Goal: Task Accomplishment & Management: Manage account settings

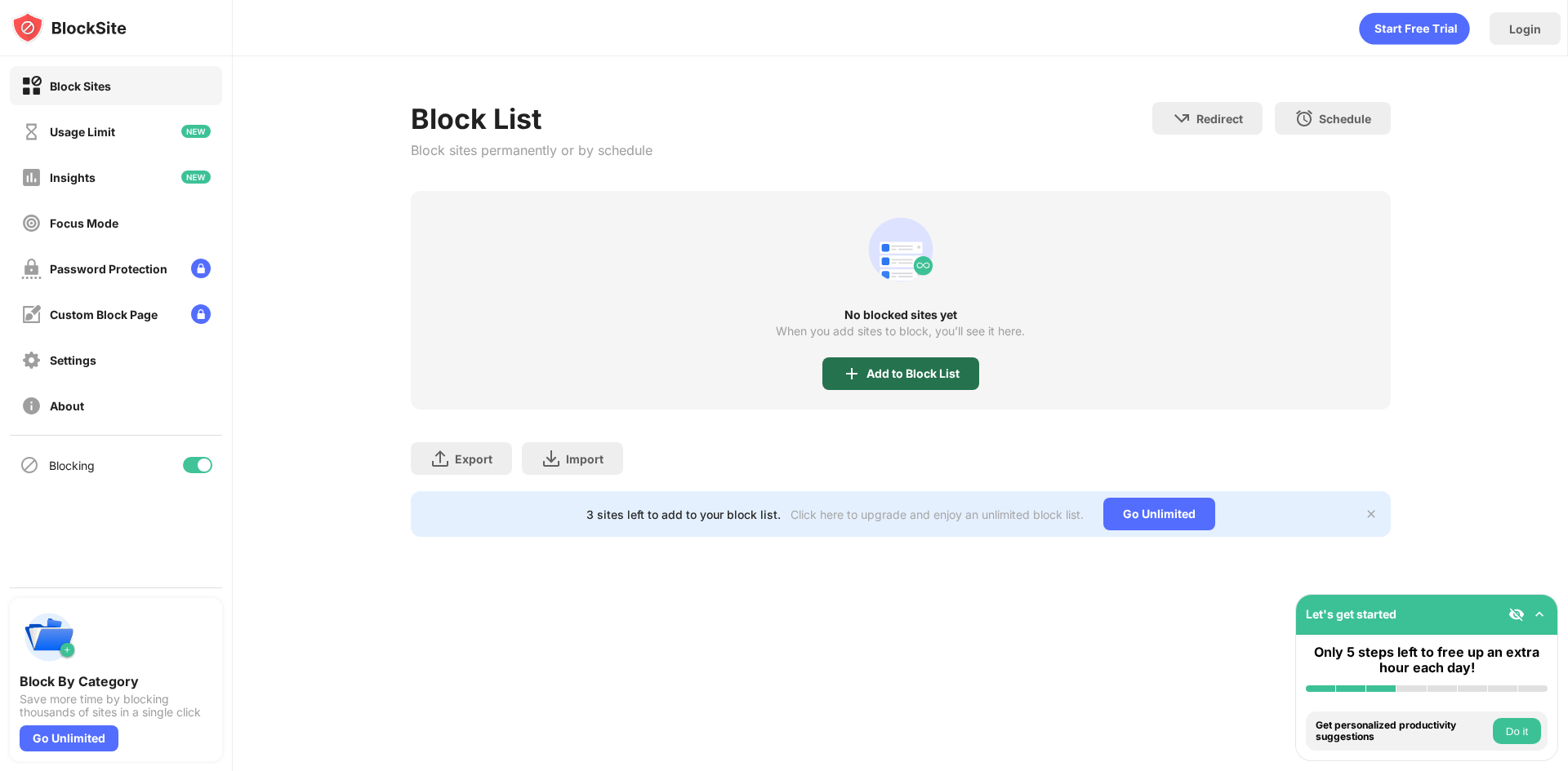
click at [923, 373] on div "Add to Block List" at bounding box center [912, 374] width 93 height 13
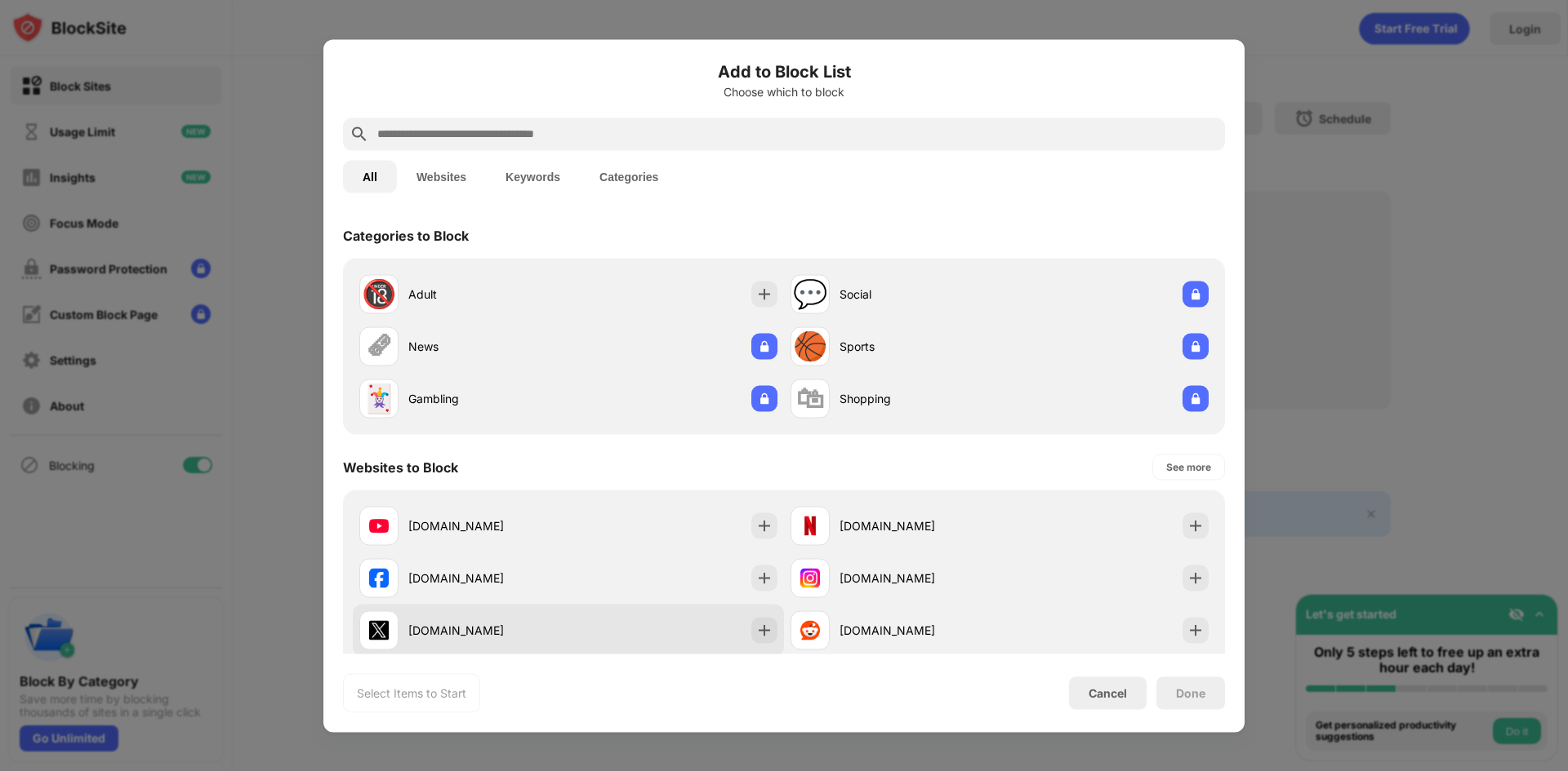
click at [494, 630] on div "[DOMAIN_NAME]" at bounding box center [488, 630] width 160 height 17
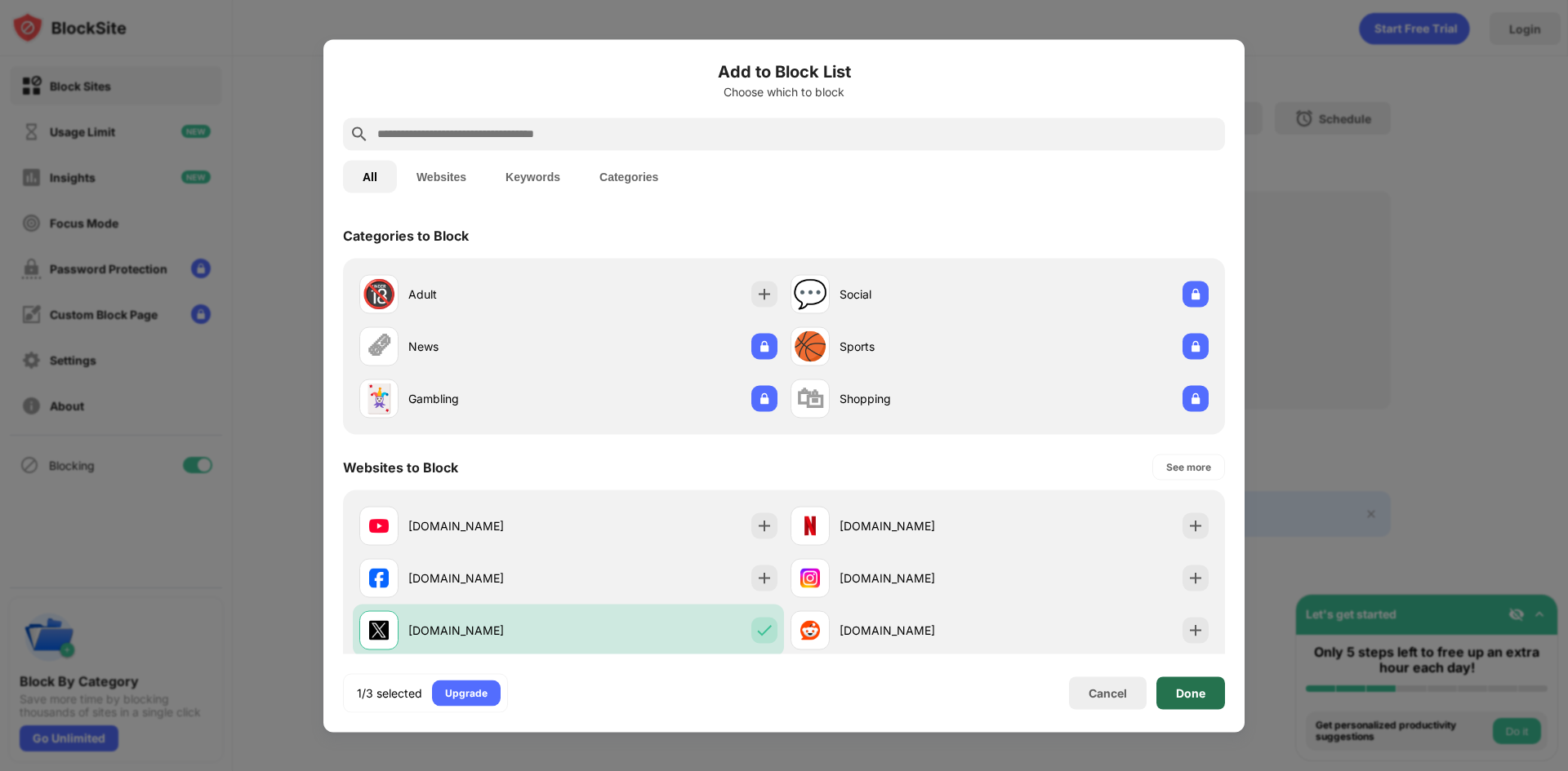
click at [1222, 697] on div "Done" at bounding box center [1190, 694] width 68 height 33
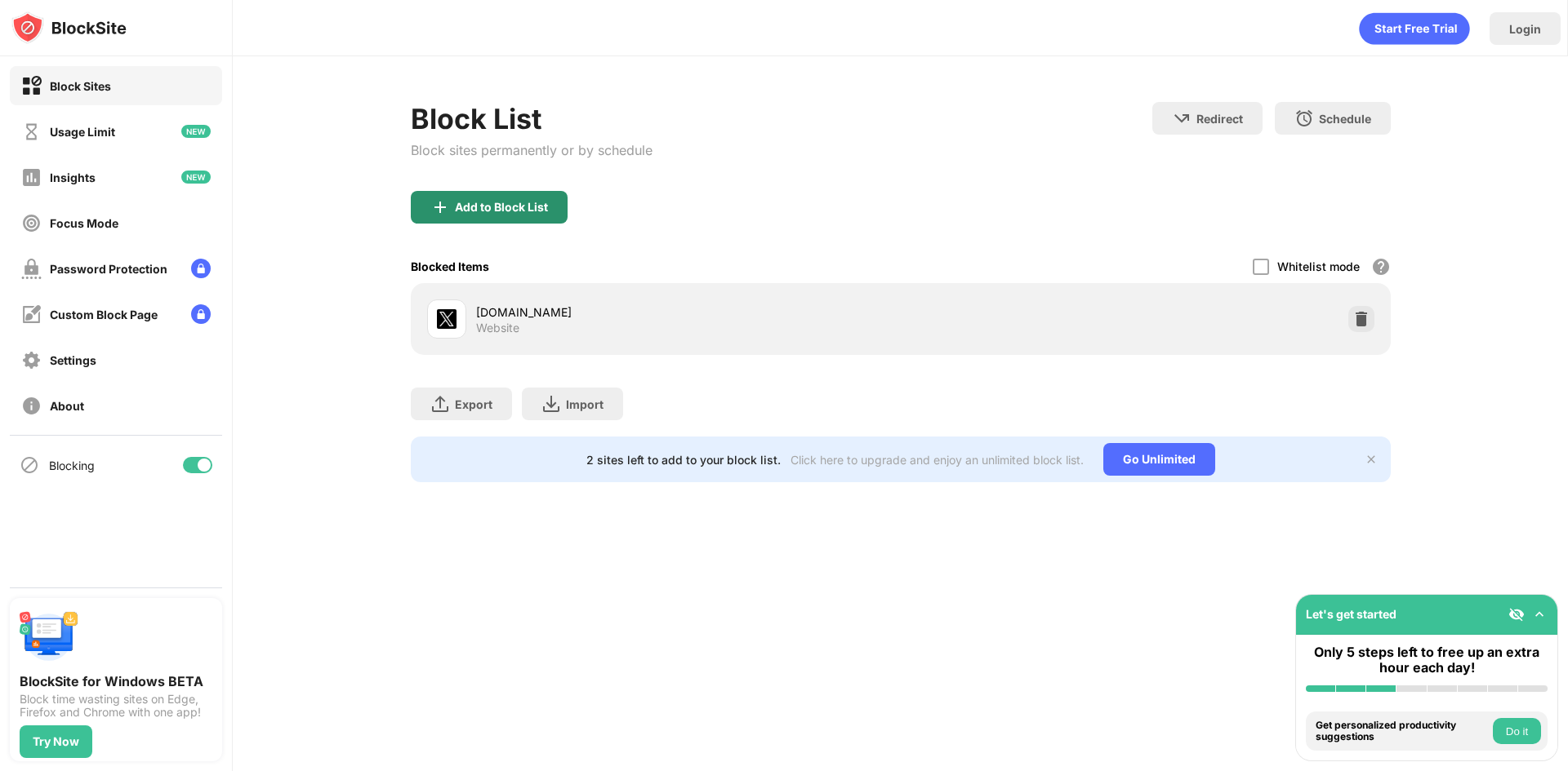
click at [483, 209] on div "Add to Block List" at bounding box center [501, 208] width 93 height 13
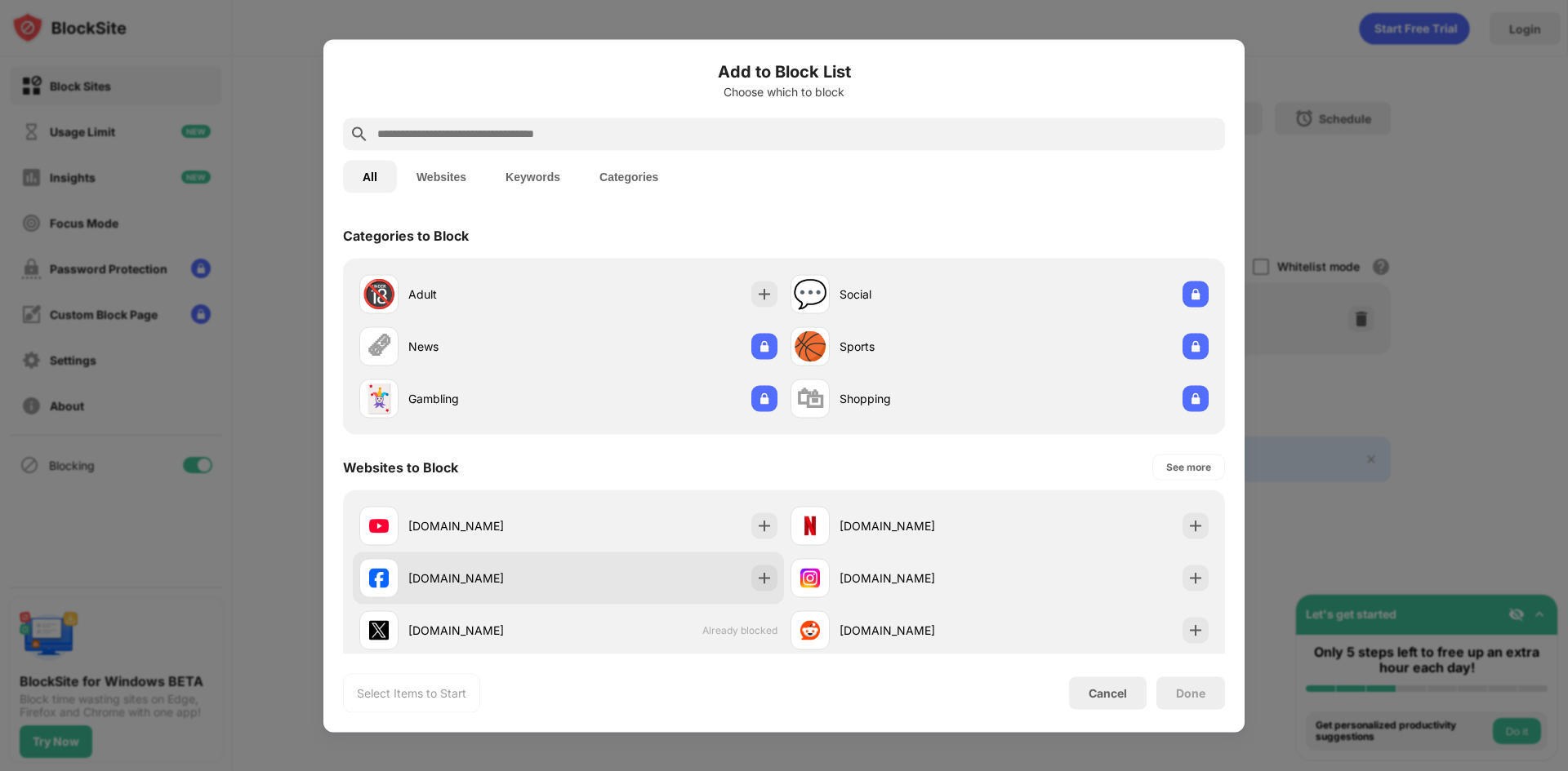
click at [471, 580] on div "[DOMAIN_NAME]" at bounding box center [488, 578] width 160 height 17
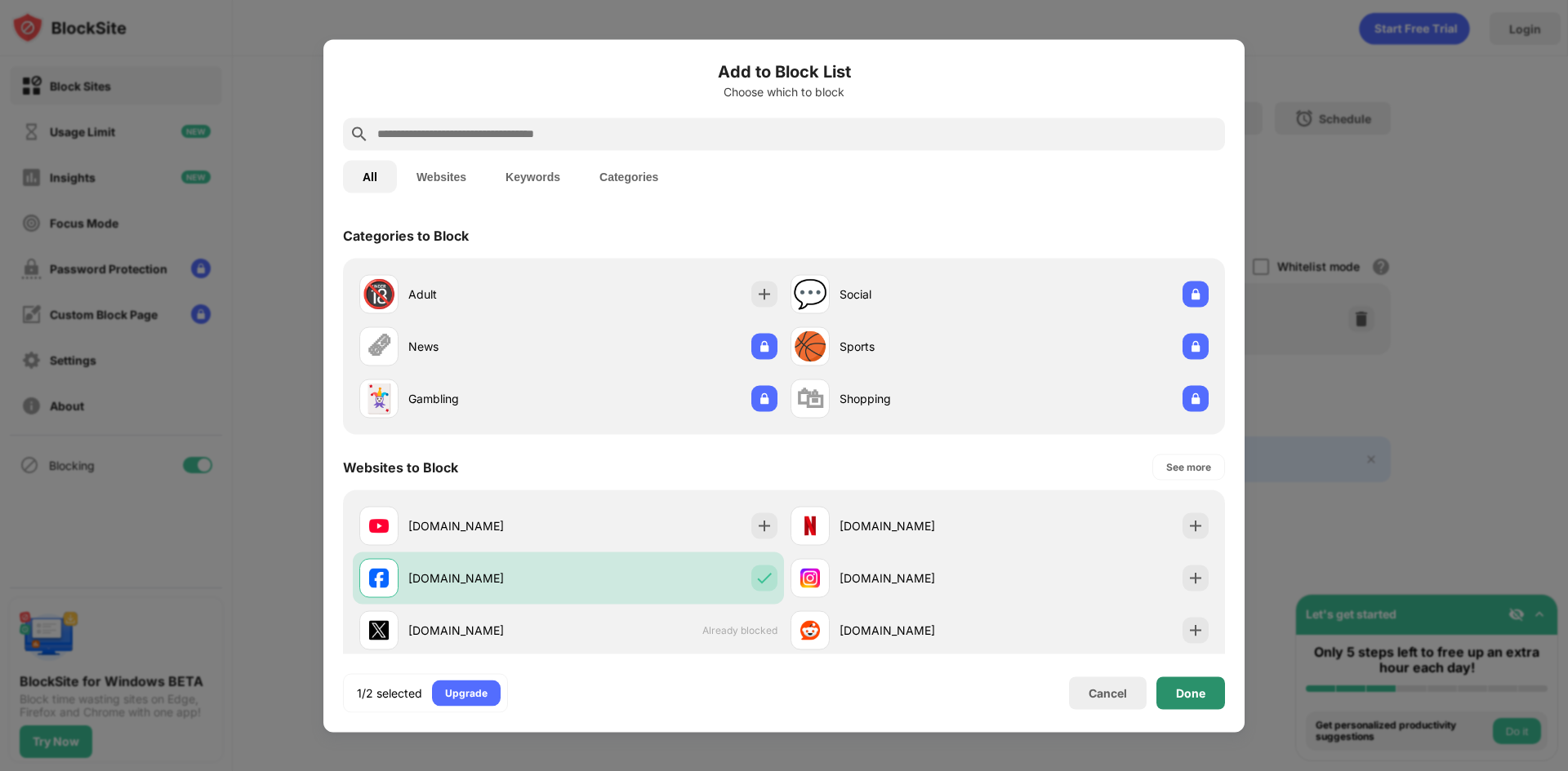
click at [1206, 693] on div "Done" at bounding box center [1190, 694] width 68 height 33
